Goal: Task Accomplishment & Management: Manage account settings

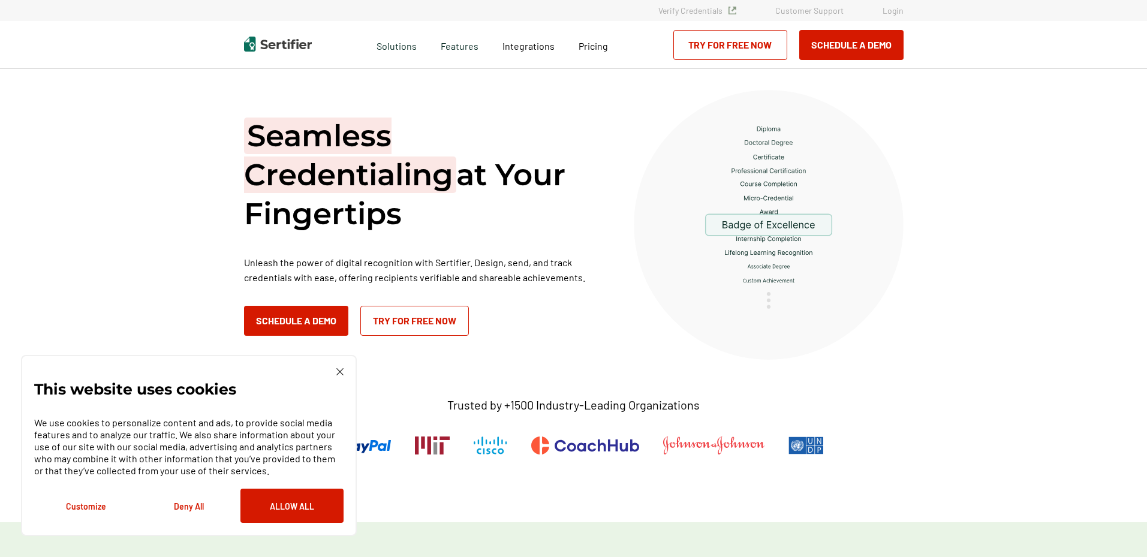
click at [892, 10] on link "Login" at bounding box center [892, 10] width 21 height 10
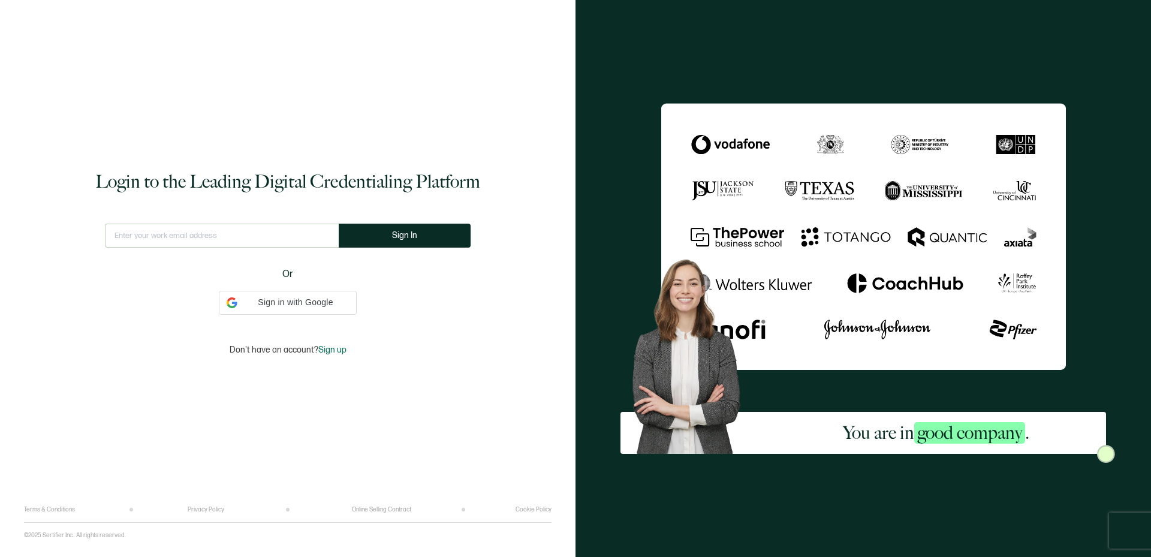
click at [217, 238] on input "text" at bounding box center [222, 236] width 234 height 24
type input "[PERSON_NAME][EMAIL_ADDRESS][DOMAIN_NAME]"
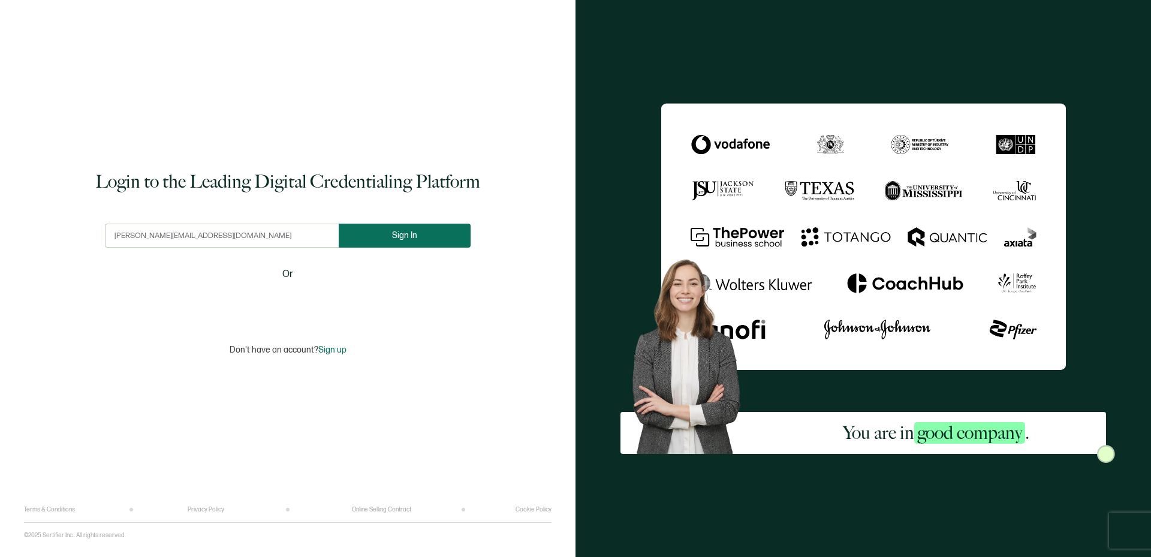
click at [409, 236] on span "Sign In" at bounding box center [404, 235] width 25 height 9
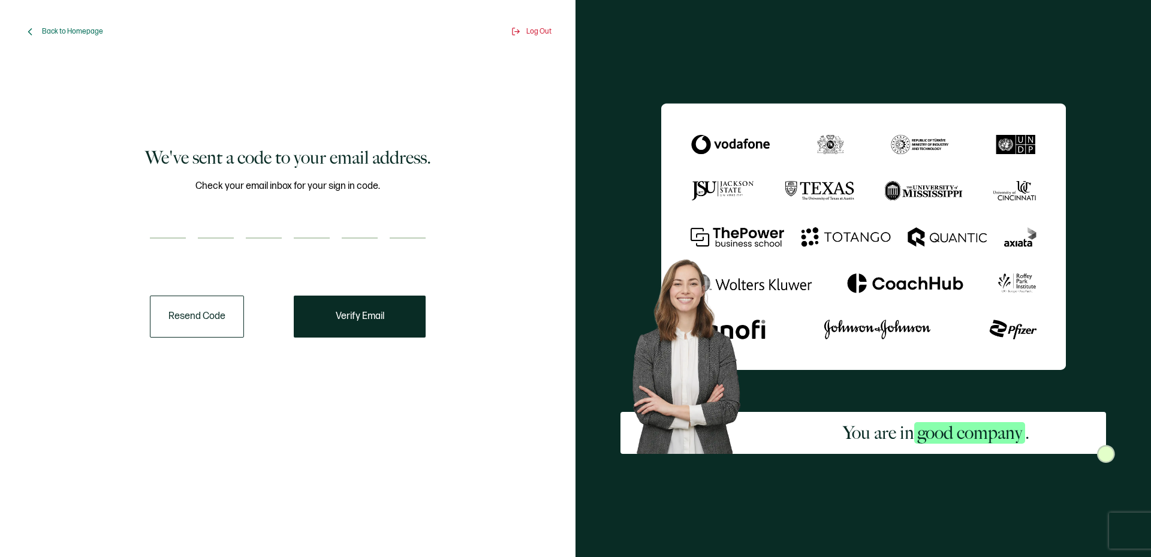
click at [168, 225] on input "number" at bounding box center [168, 227] width 36 height 24
type input "3"
type input "4"
type input "0"
type input "7"
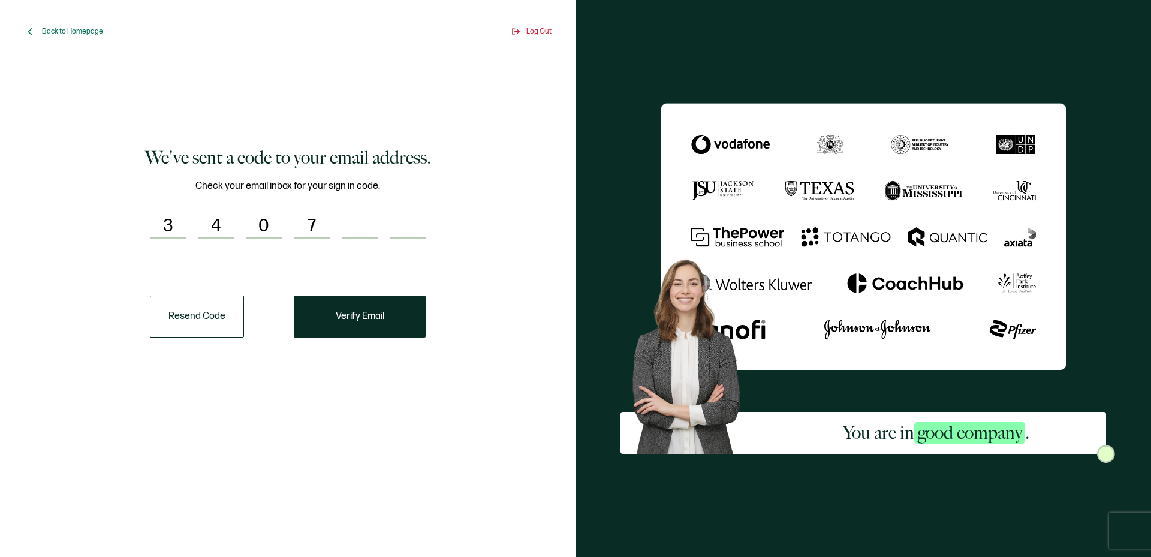
type input "1"
type input "5"
